Goal: Task Accomplishment & Management: Manage account settings

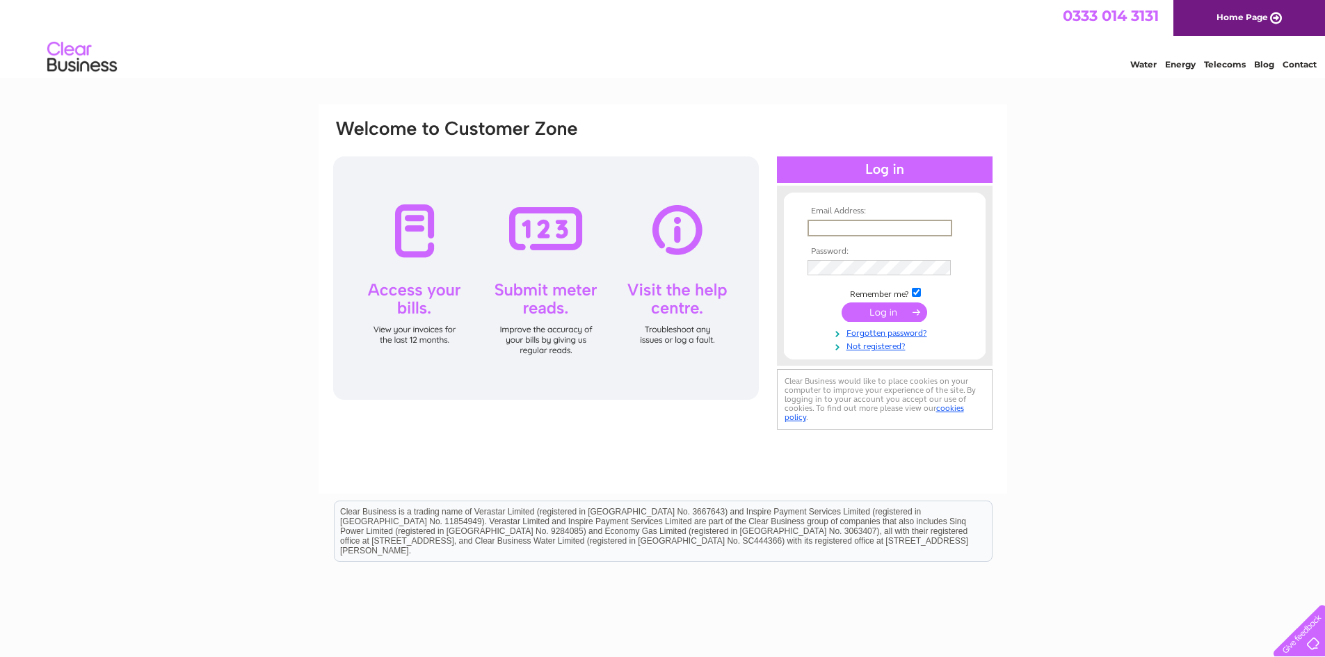
type input "[EMAIL_ADDRESS][DOMAIN_NAME]"
click at [842, 303] on input "submit" at bounding box center [885, 312] width 86 height 19
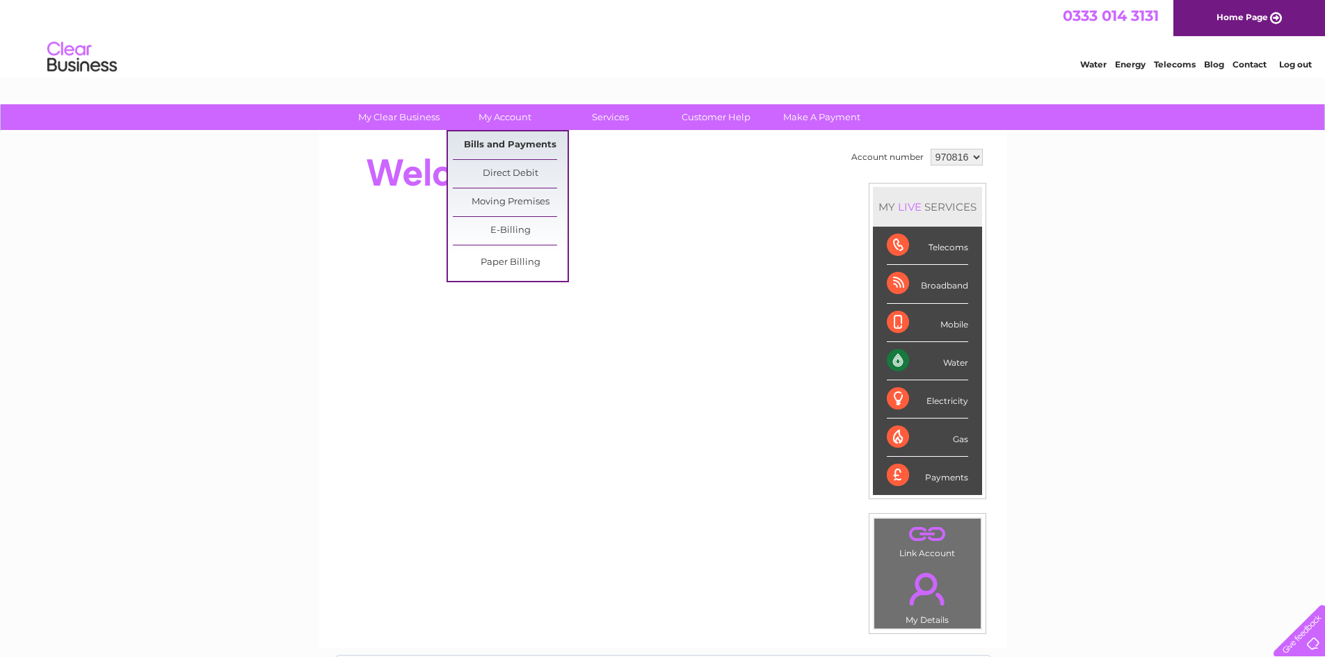
click at [492, 147] on link "Bills and Payments" at bounding box center [510, 145] width 115 height 28
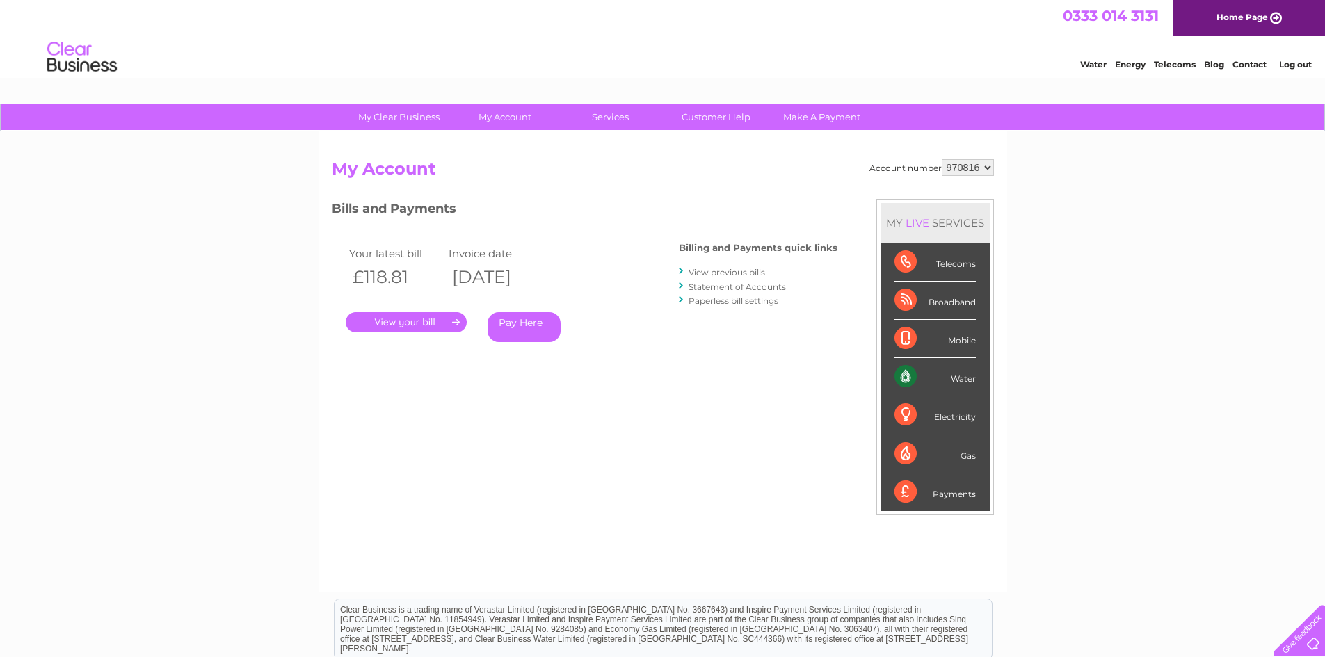
click at [404, 319] on link "." at bounding box center [406, 322] width 121 height 20
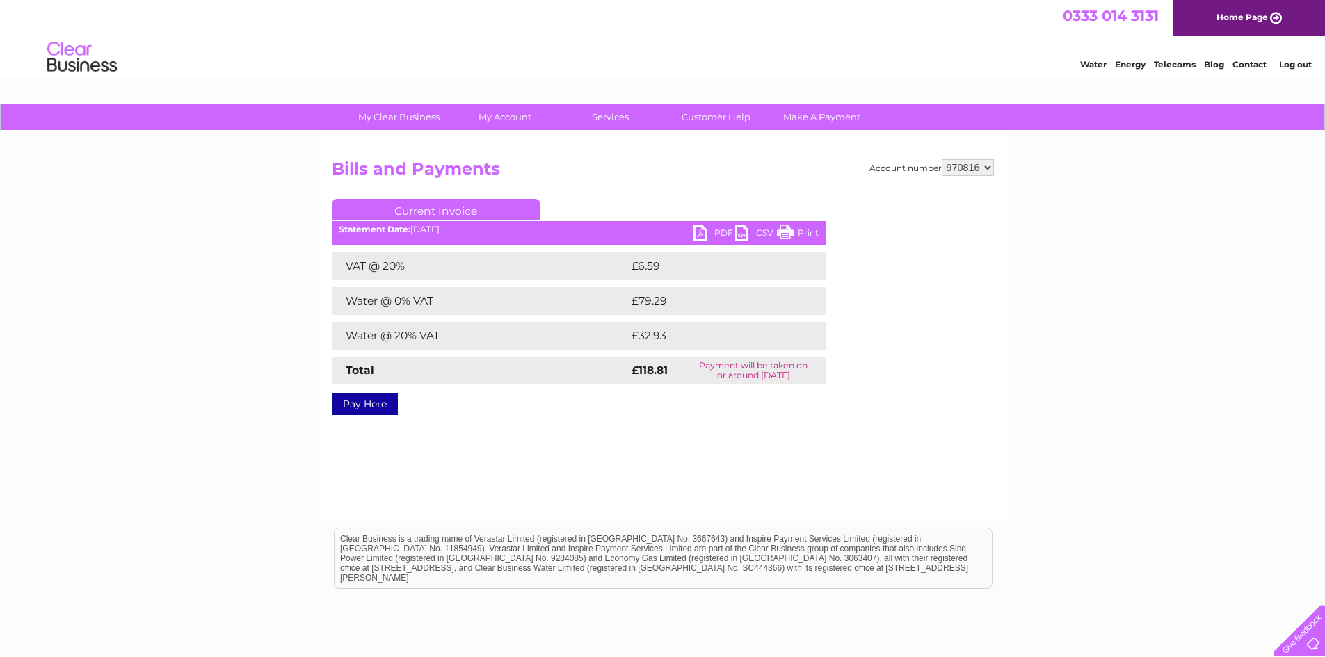
click at [718, 228] on link "PDF" at bounding box center [714, 235] width 42 height 20
click at [1295, 64] on link "Log out" at bounding box center [1295, 64] width 33 height 10
